Goal: Check status: Check status

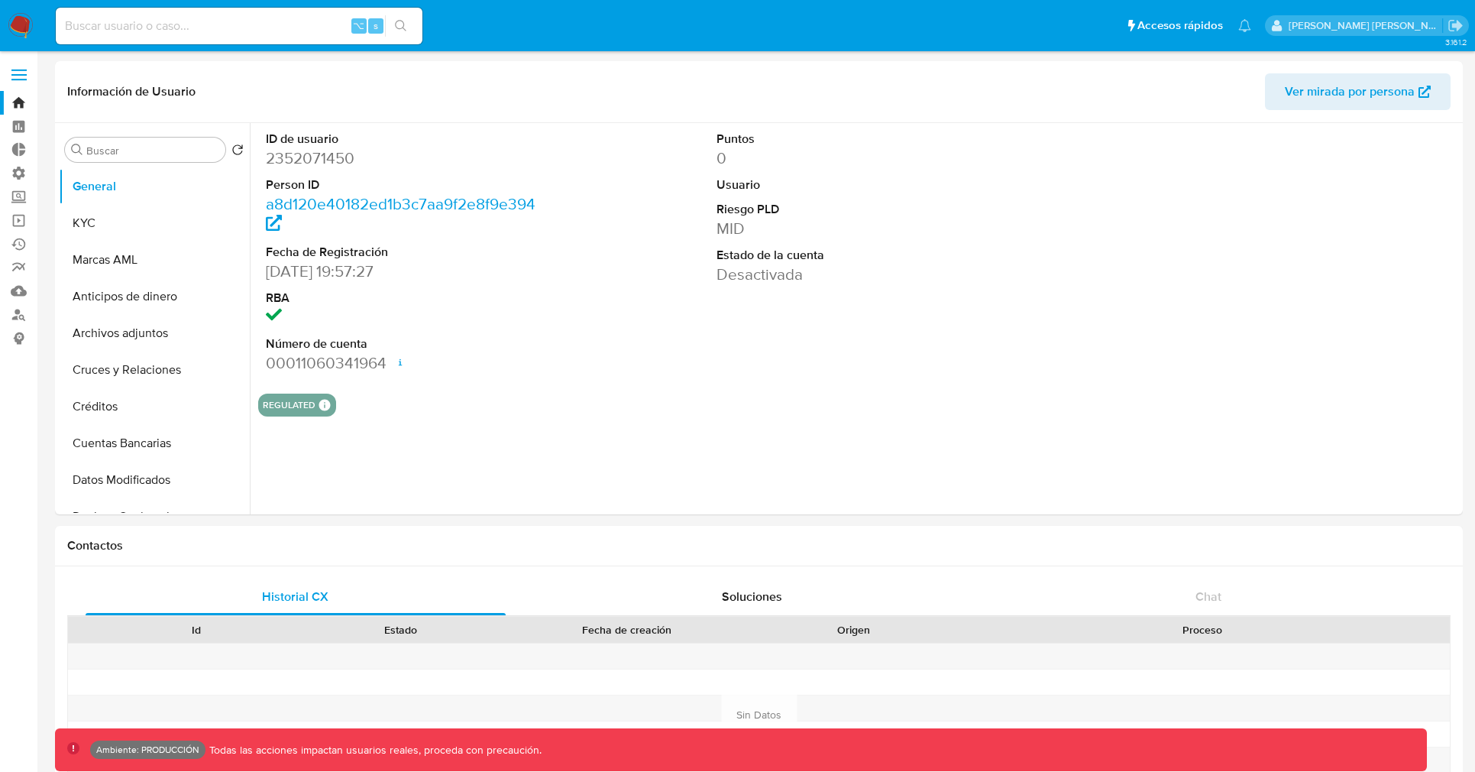
select select "10"
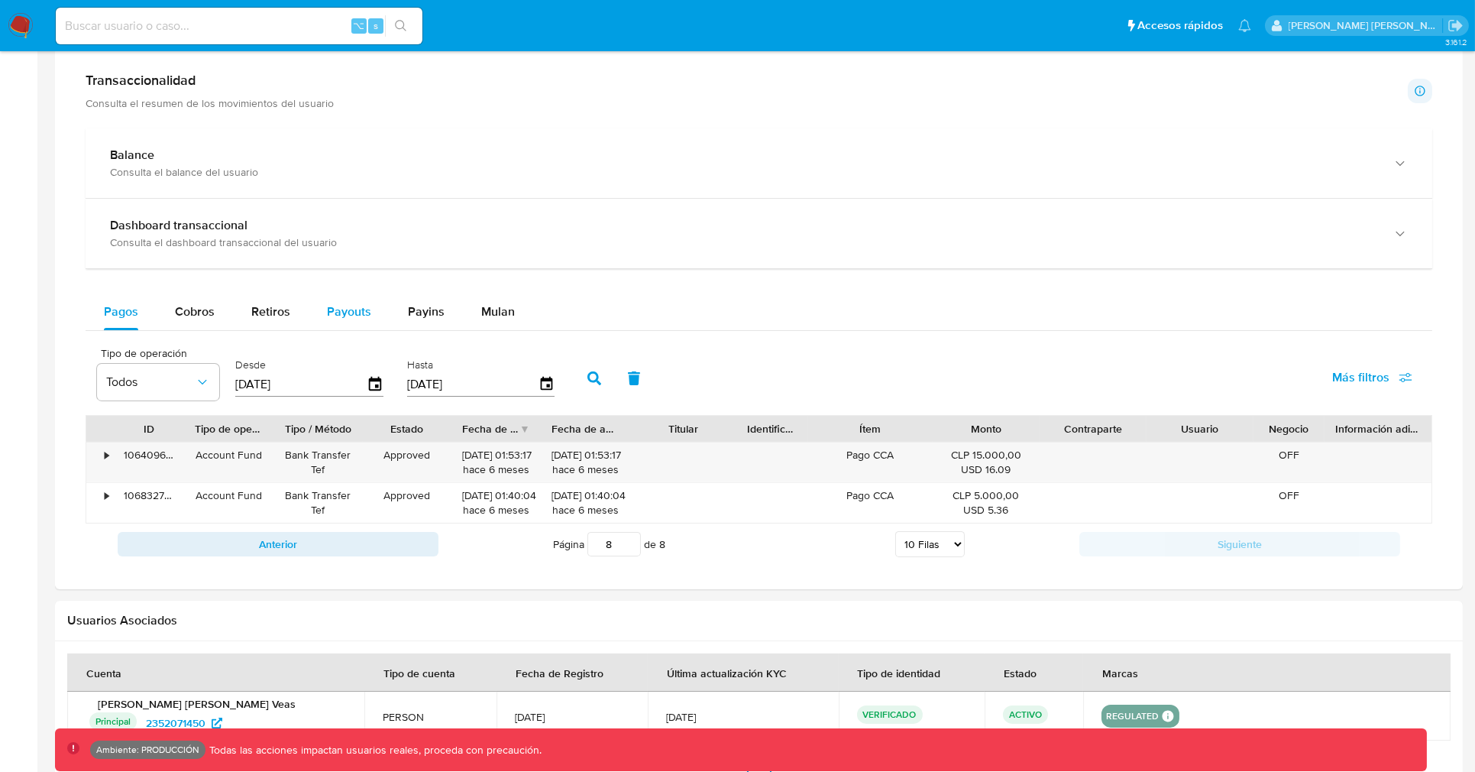
click at [380, 315] on button "Payouts" at bounding box center [349, 311] width 81 height 37
select select "10"
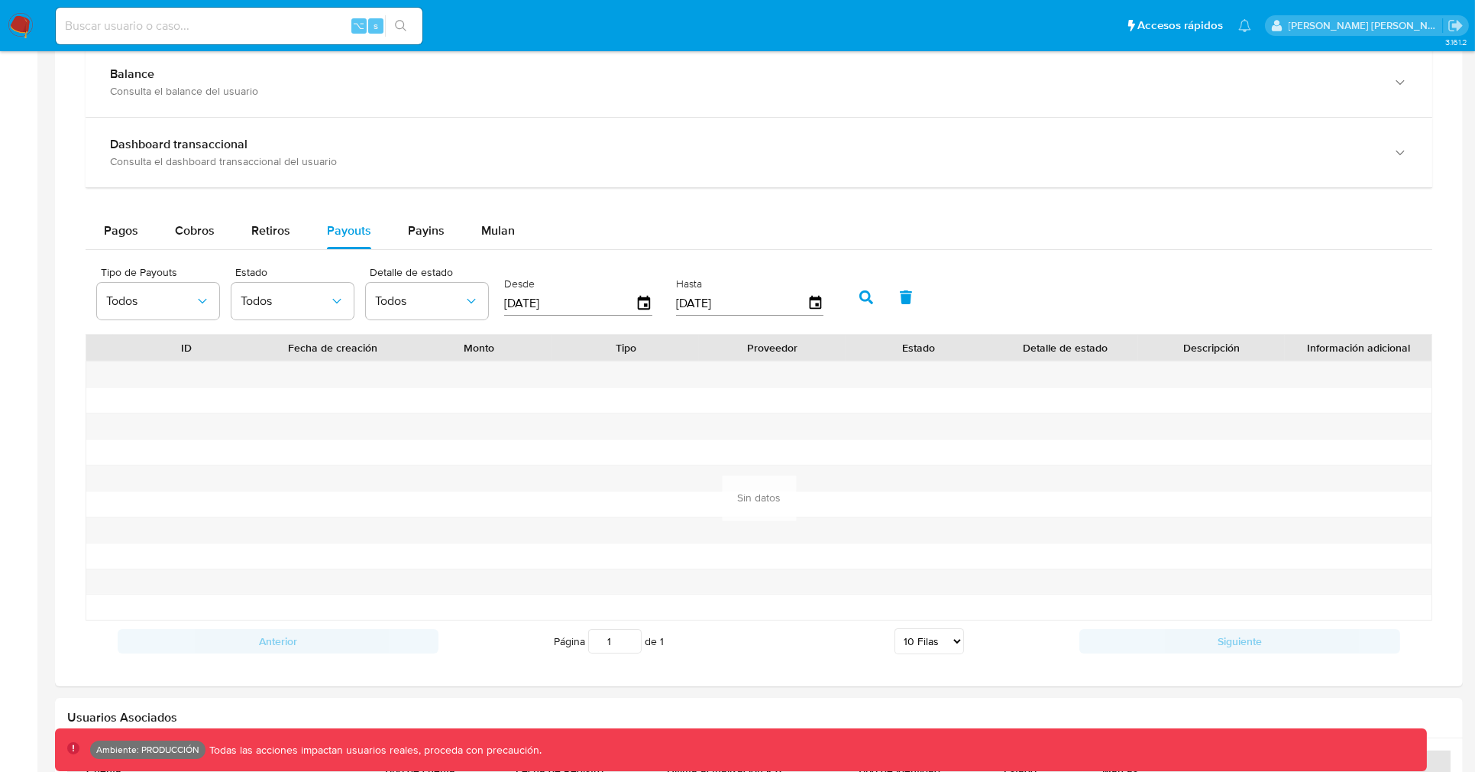
scroll to position [869, 0]
click at [428, 218] on div "Payins" at bounding box center [426, 231] width 37 height 37
select select "10"
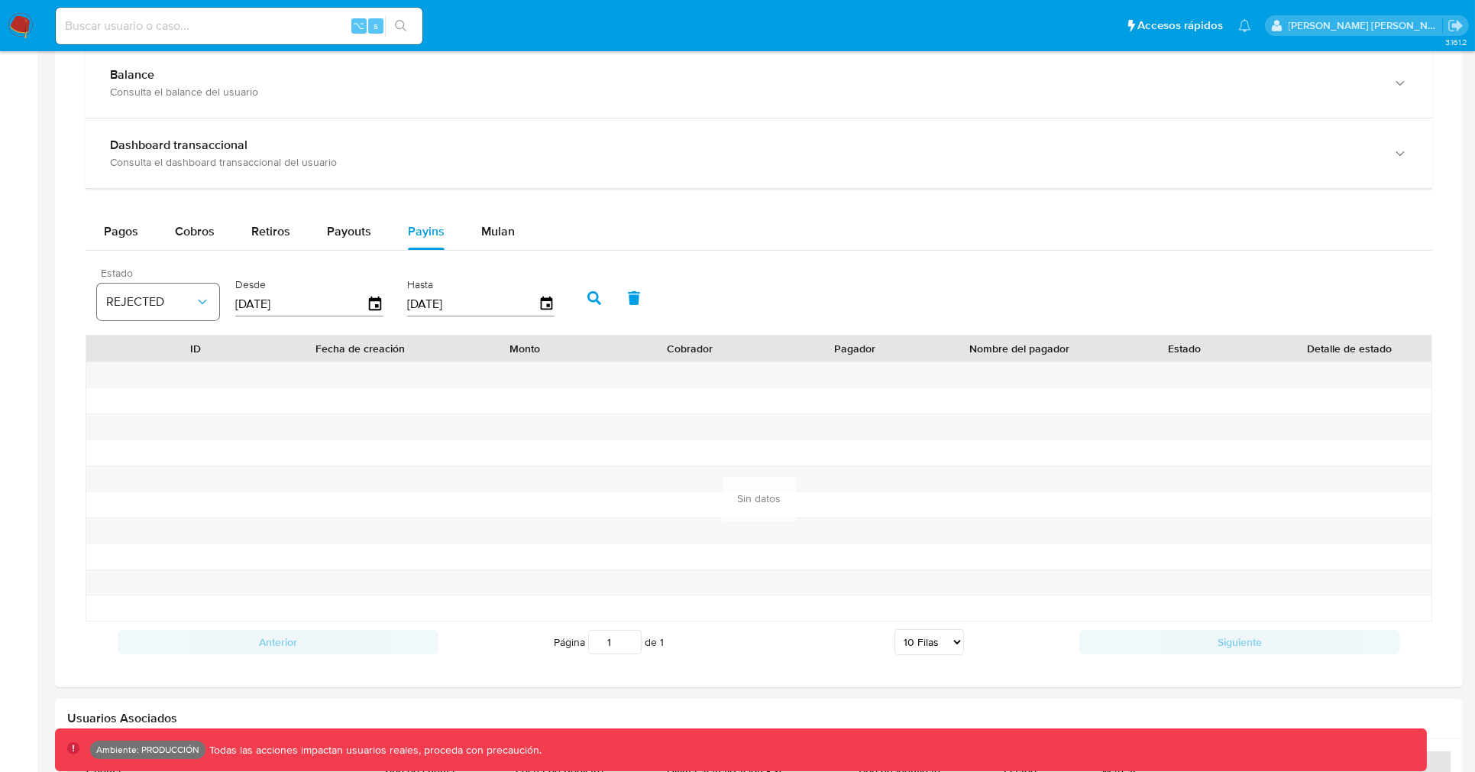
click at [209, 290] on button "REJECTED" at bounding box center [158, 301] width 122 height 37
click at [124, 238] on span "Pagos" at bounding box center [121, 231] width 34 height 18
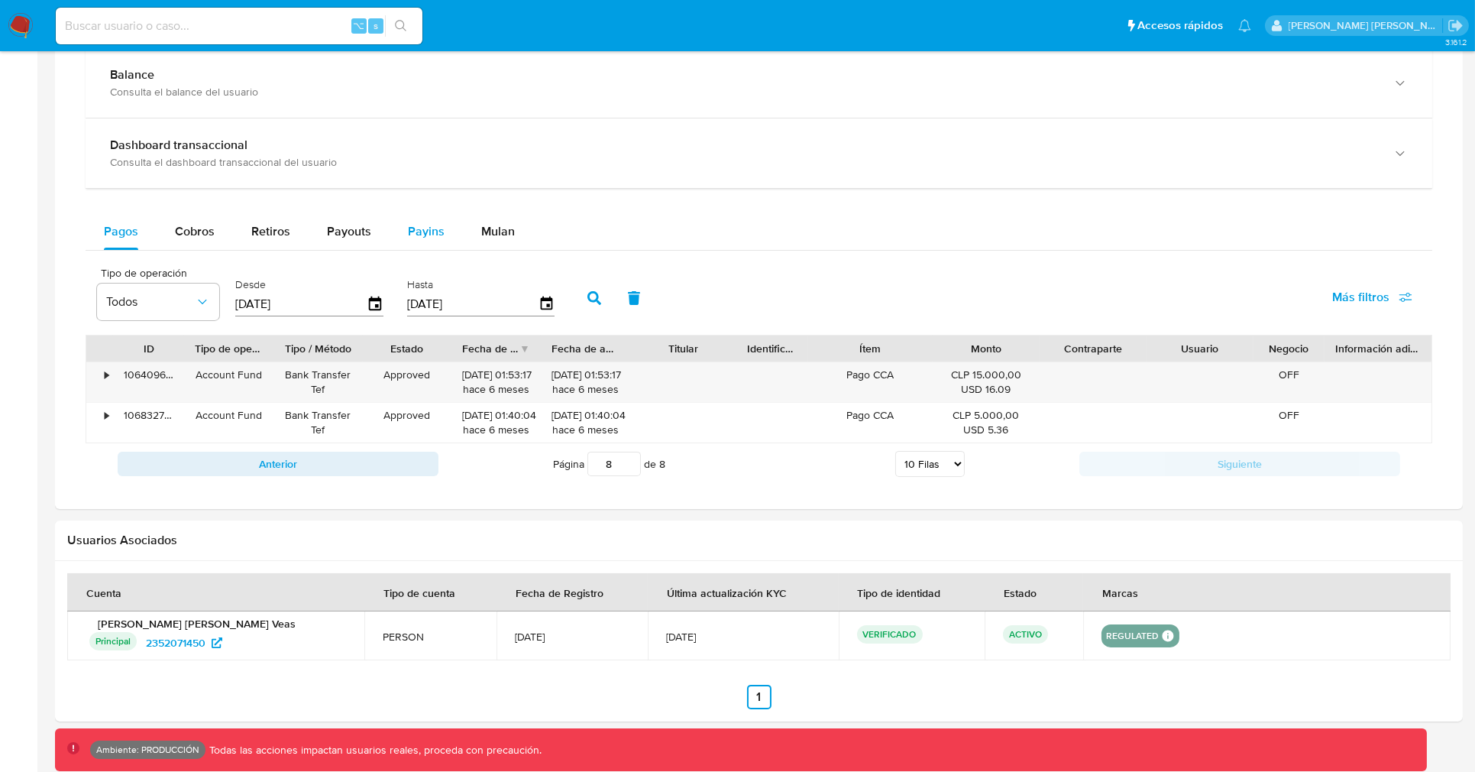
click at [422, 231] on span "Payins" at bounding box center [426, 231] width 37 height 18
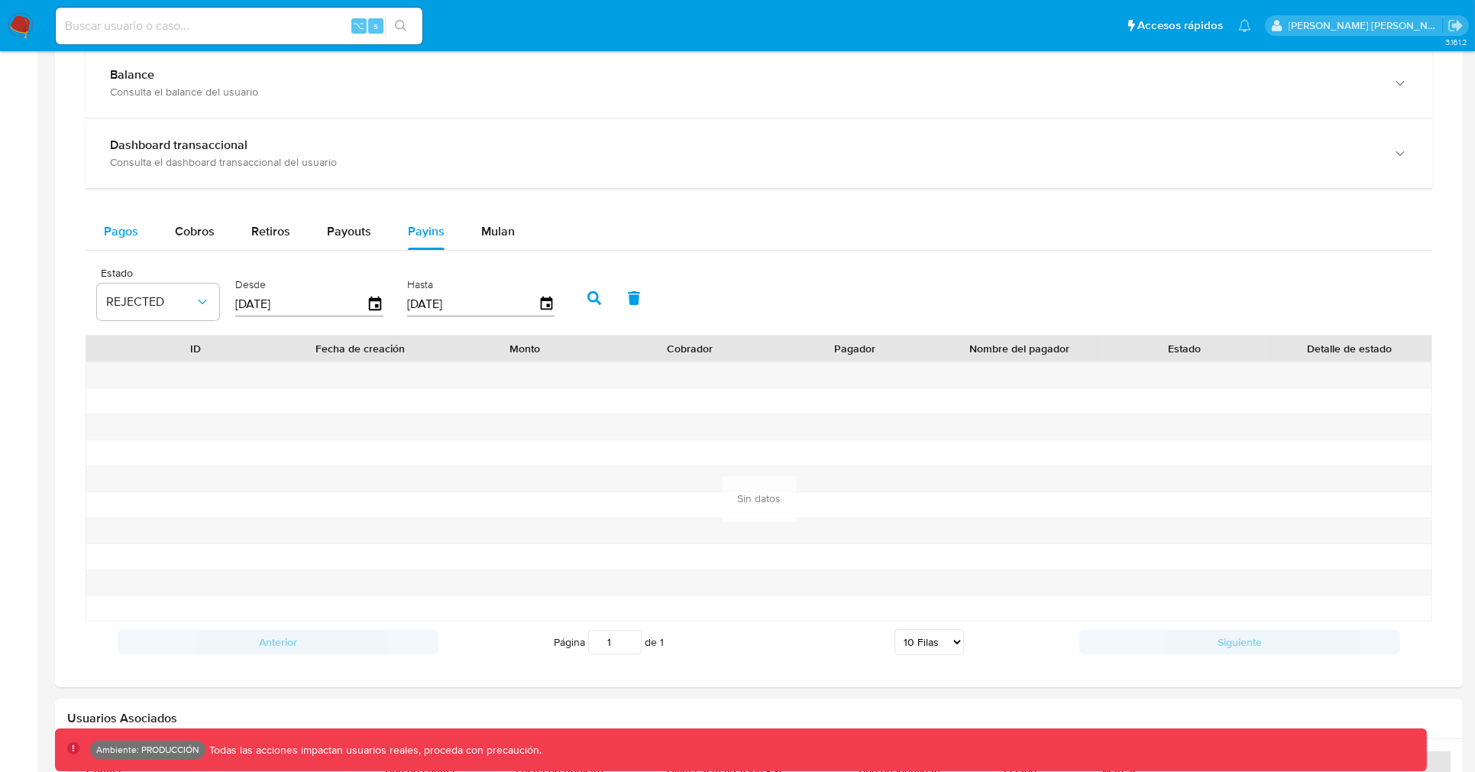
click at [144, 245] on button "Pagos" at bounding box center [121, 231] width 71 height 37
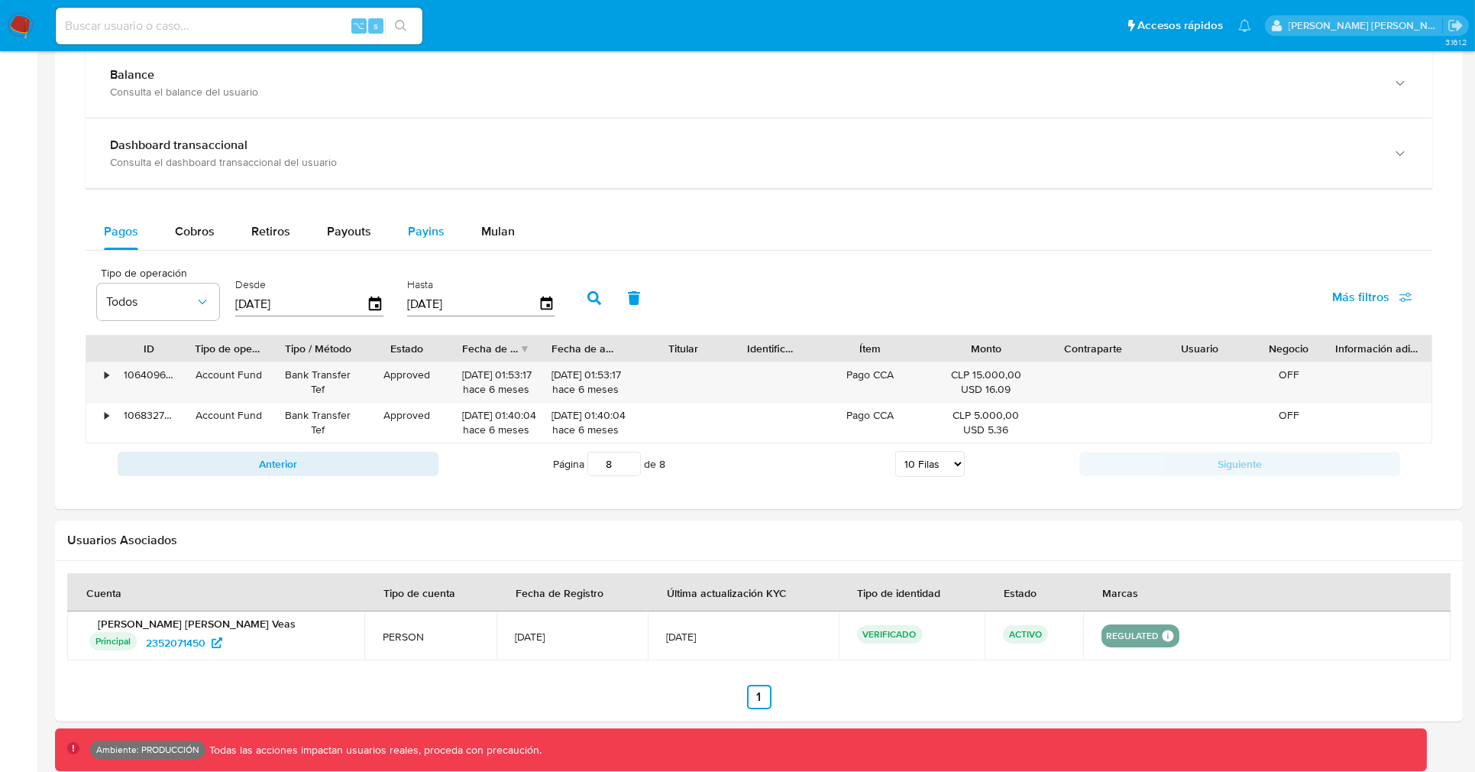
click at [426, 238] on span "Payins" at bounding box center [426, 231] width 37 height 18
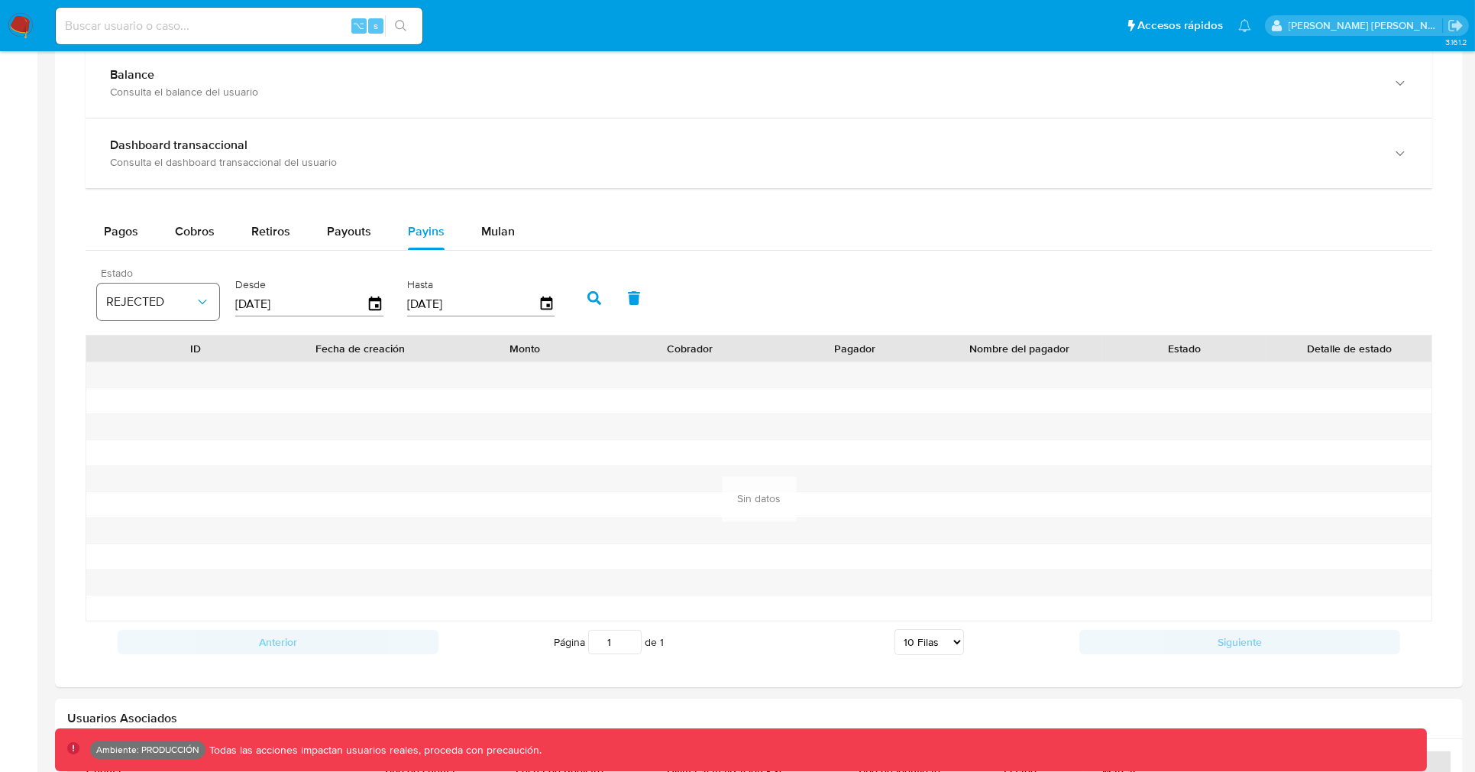
click at [207, 309] on icon "button" at bounding box center [202, 301] width 15 height 15
click at [146, 529] on div "Todos" at bounding box center [150, 536] width 89 height 37
click at [574, 296] on button "button" at bounding box center [594, 298] width 40 height 37
click at [574, 297] on button "button" at bounding box center [594, 298] width 40 height 37
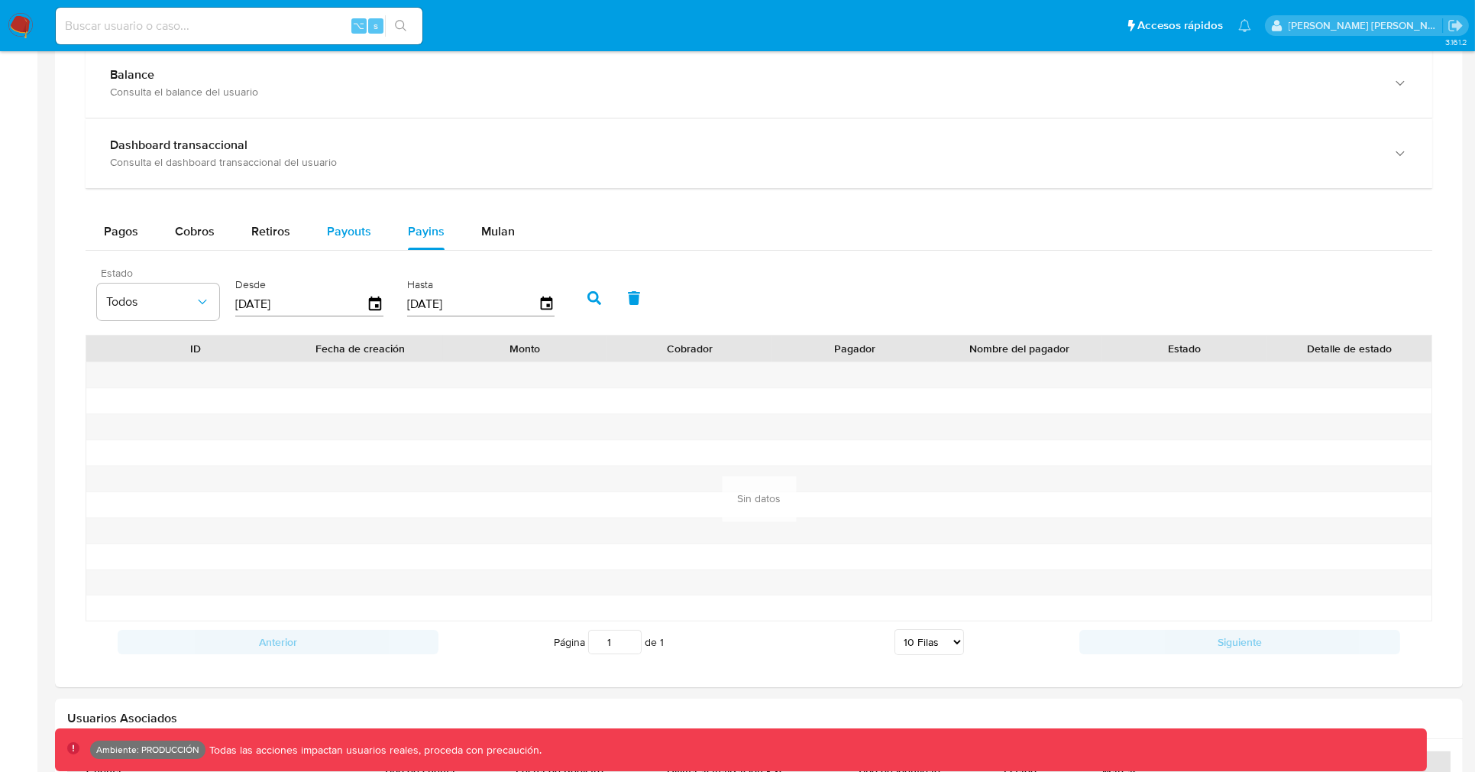
click at [331, 225] on span "Payouts" at bounding box center [349, 231] width 44 height 18
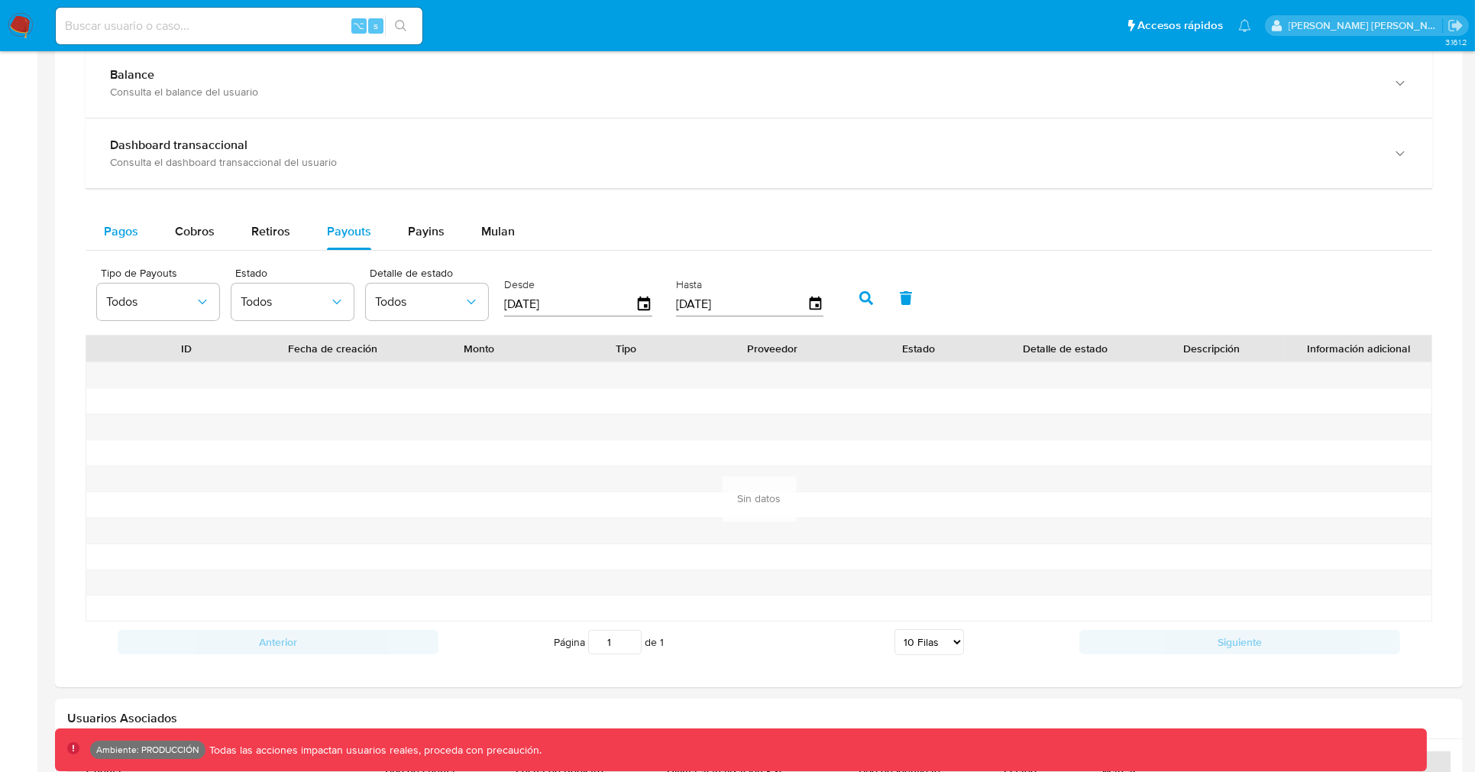
click at [105, 224] on span "Pagos" at bounding box center [121, 231] width 34 height 18
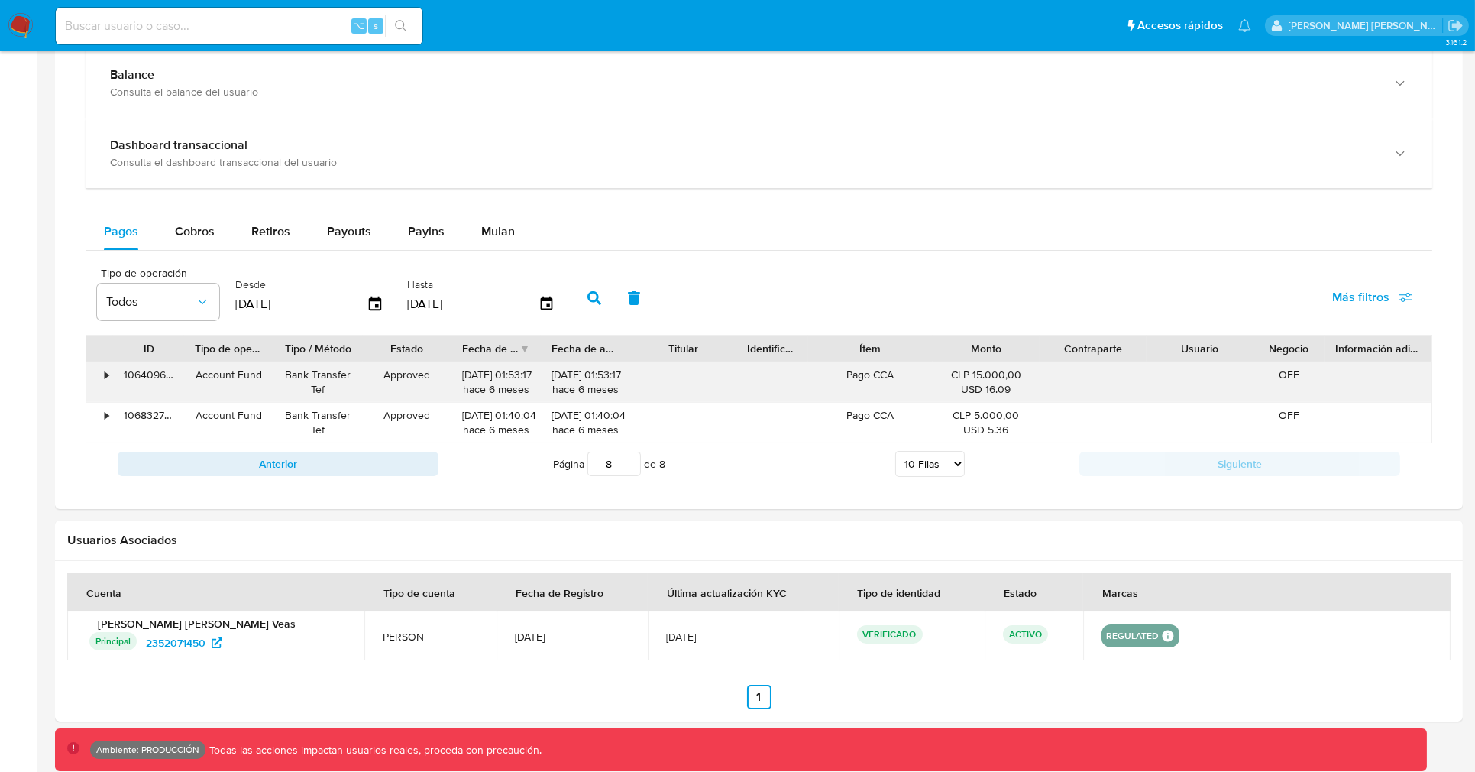
click at [100, 374] on div "•" at bounding box center [99, 382] width 27 height 40
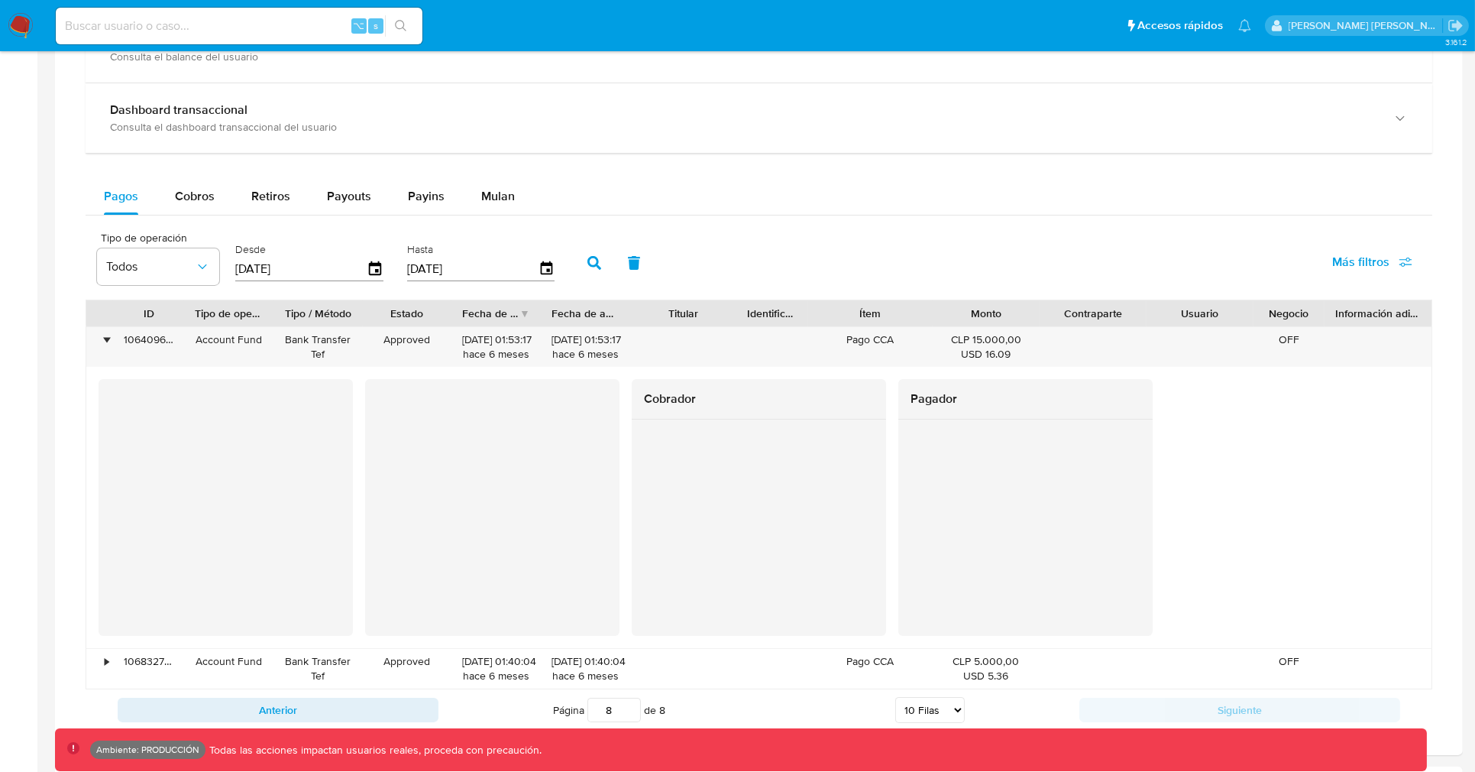
scroll to position [908, 0]
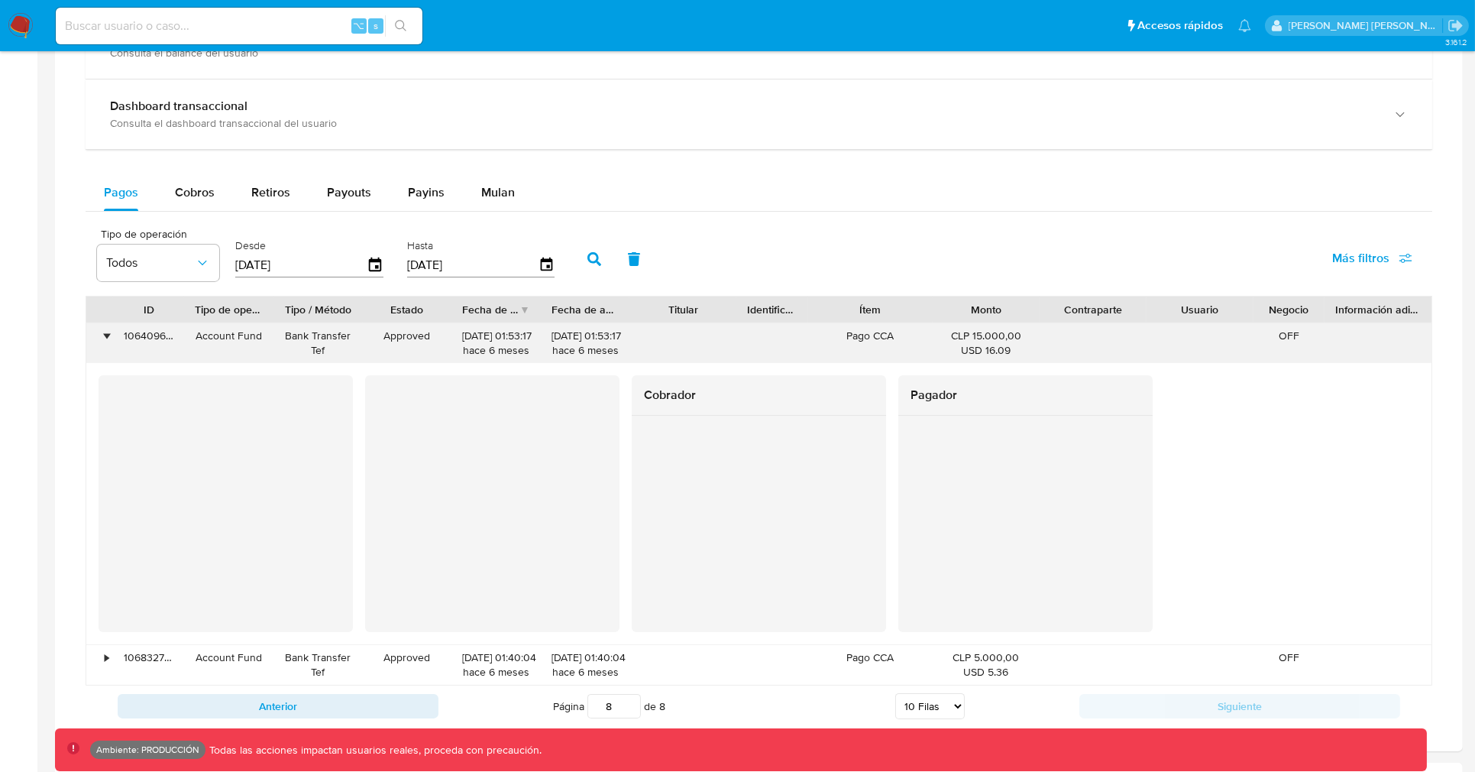
click at [107, 348] on div "•" at bounding box center [99, 343] width 27 height 40
